Goal: Task Accomplishment & Management: Use online tool/utility

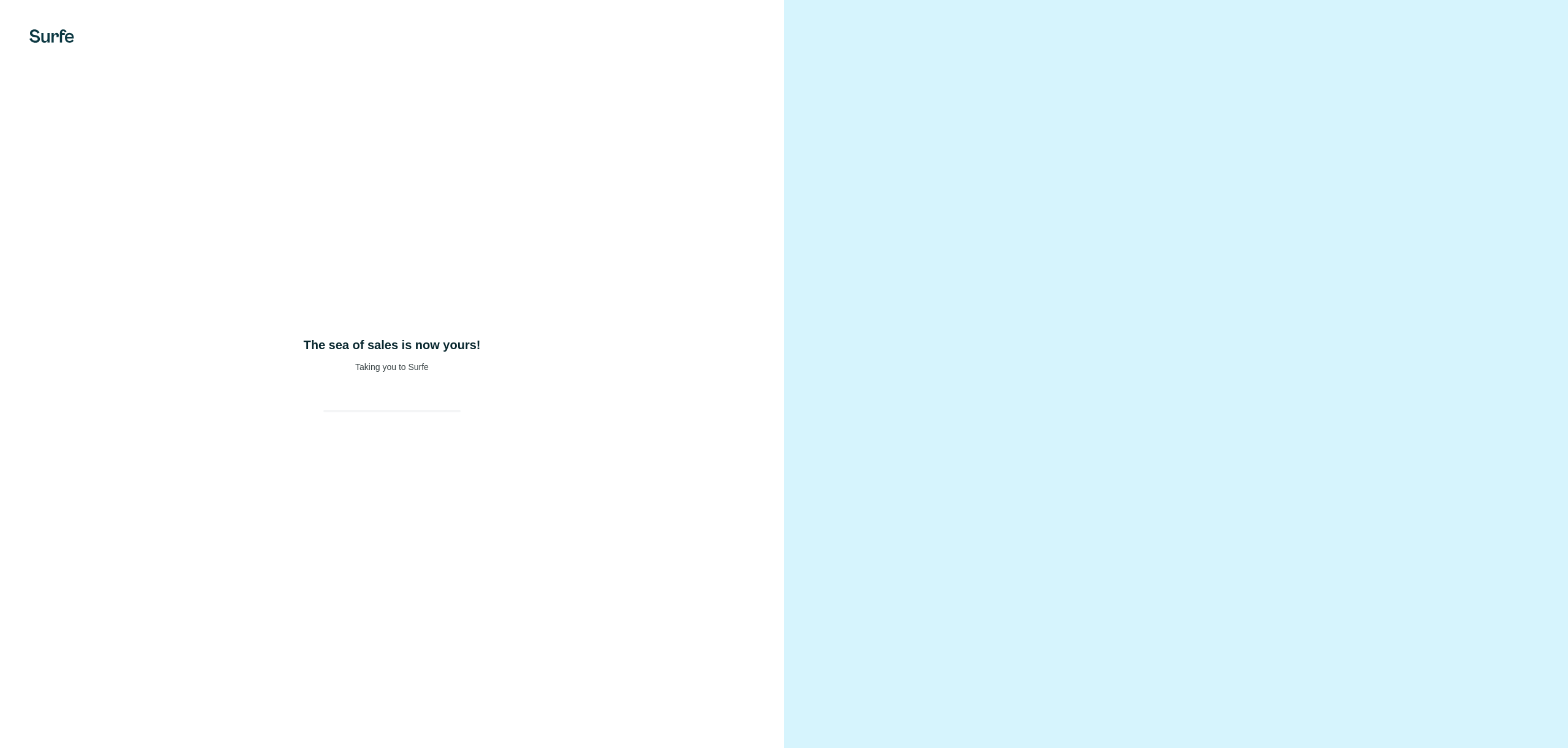
click at [412, 325] on div "The sea of sales is now yours! Taking you to Surfe" at bounding box center [392, 374] width 784 height 748
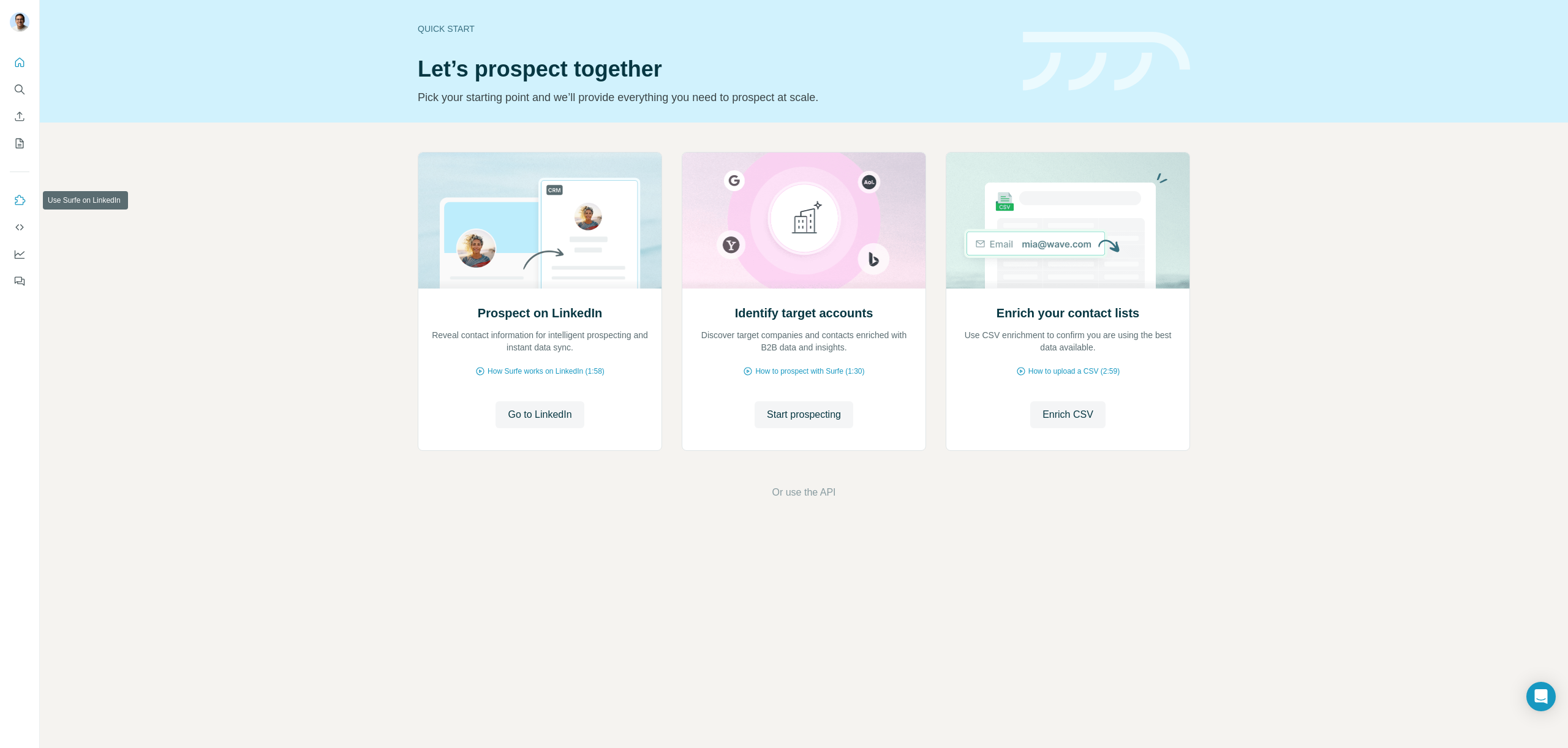
click at [21, 197] on icon "Use Surfe on LinkedIn" at bounding box center [19, 200] width 12 height 12
click at [19, 231] on icon "Use Surfe API" at bounding box center [19, 227] width 12 height 12
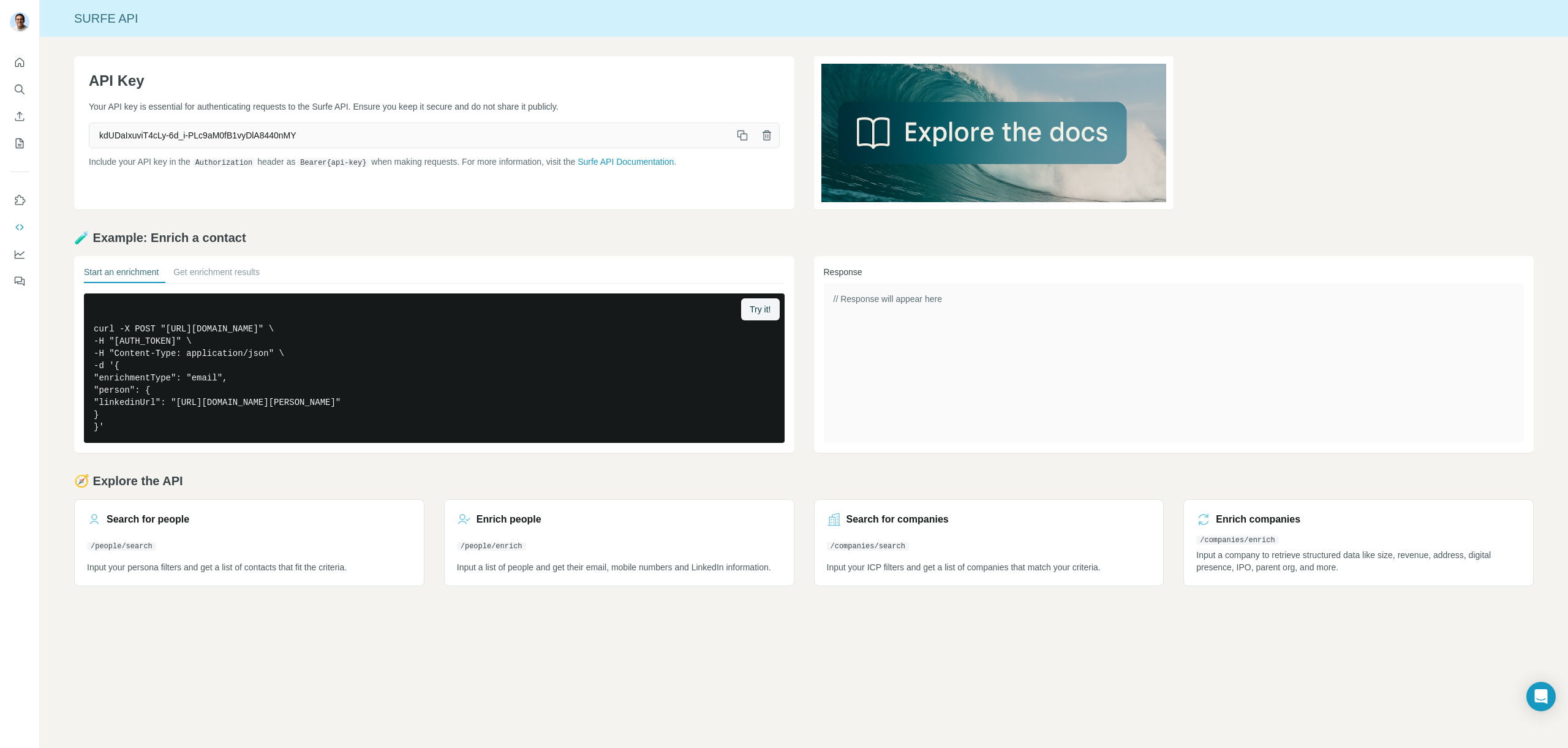
click at [104, 139] on span "kdUDaIxuviT4cLy-6d_i-PLc9aM0fB1vyDlA8440nMY" at bounding box center [410, 135] width 641 height 22
click at [737, 138] on icon "button" at bounding box center [742, 135] width 12 height 12
click at [742, 139] on icon "button" at bounding box center [742, 135] width 12 height 12
